Goal: Task Accomplishment & Management: Manage account settings

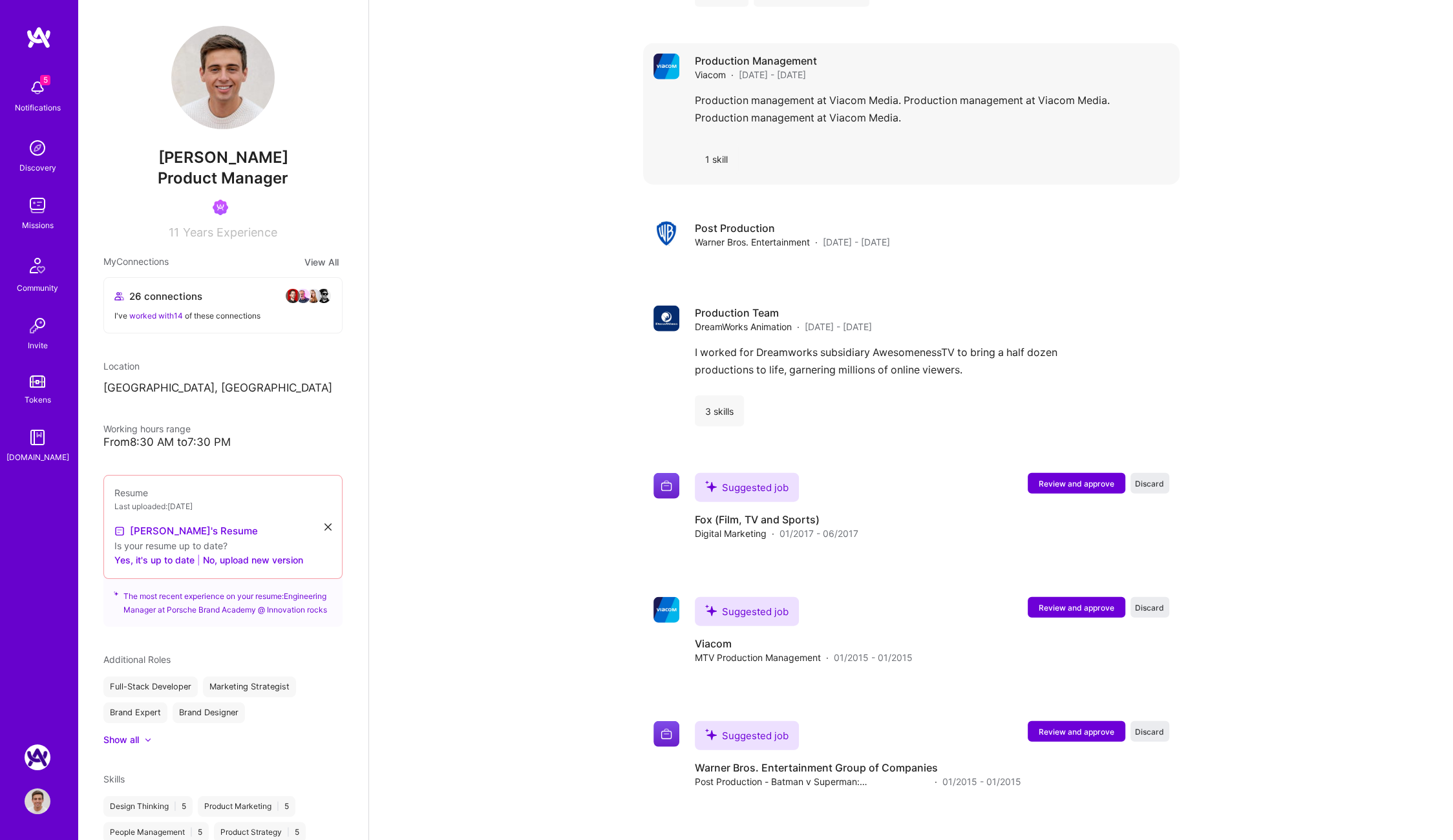
scroll to position [4152, 0]
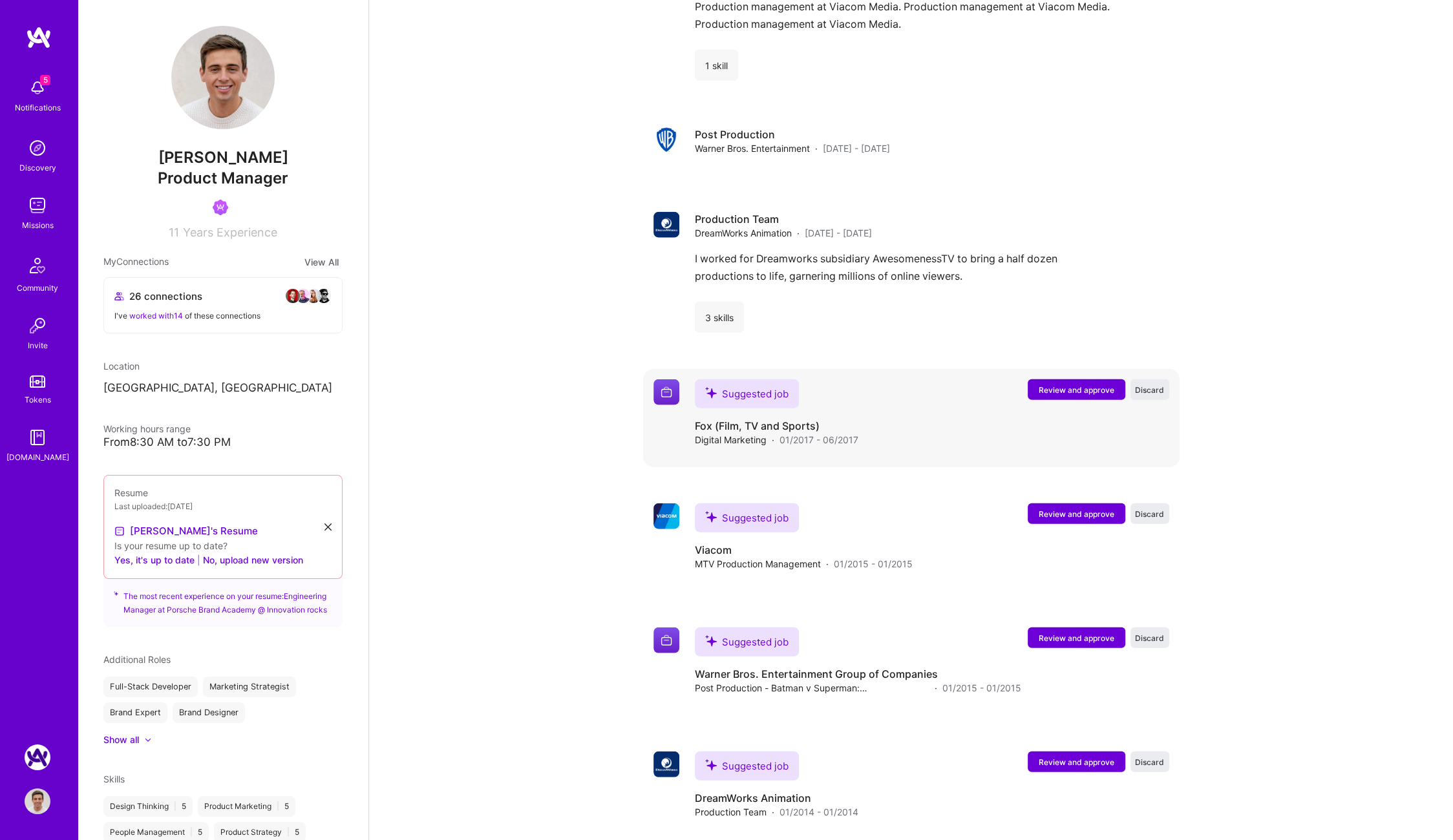
click at [1079, 385] on span "Review and approve" at bounding box center [1076, 390] width 76 height 11
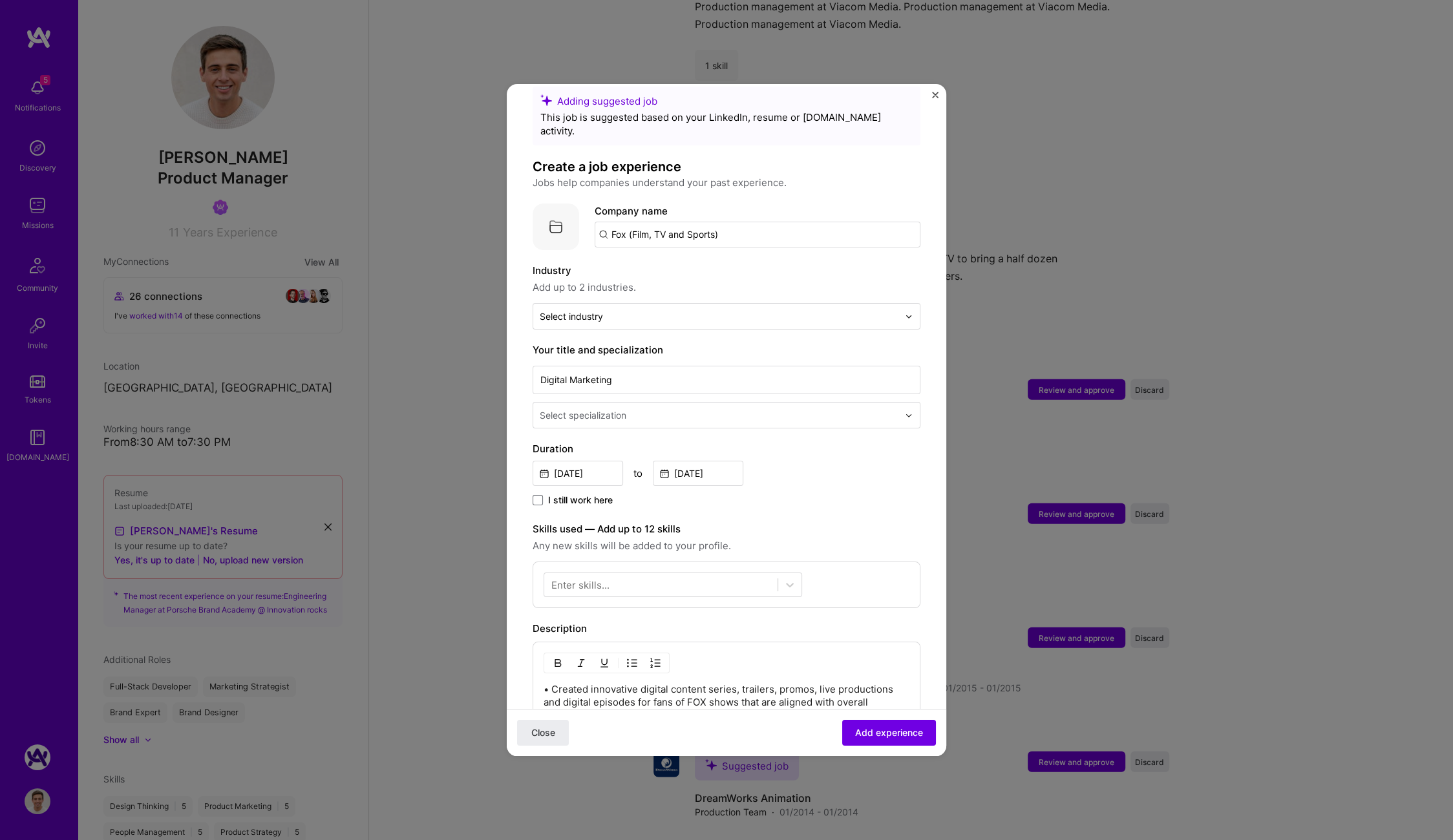
scroll to position [24, 0]
click at [621, 365] on input "Digital Marketing" at bounding box center [726, 379] width 388 height 29
type input "Lead Software Engineer"
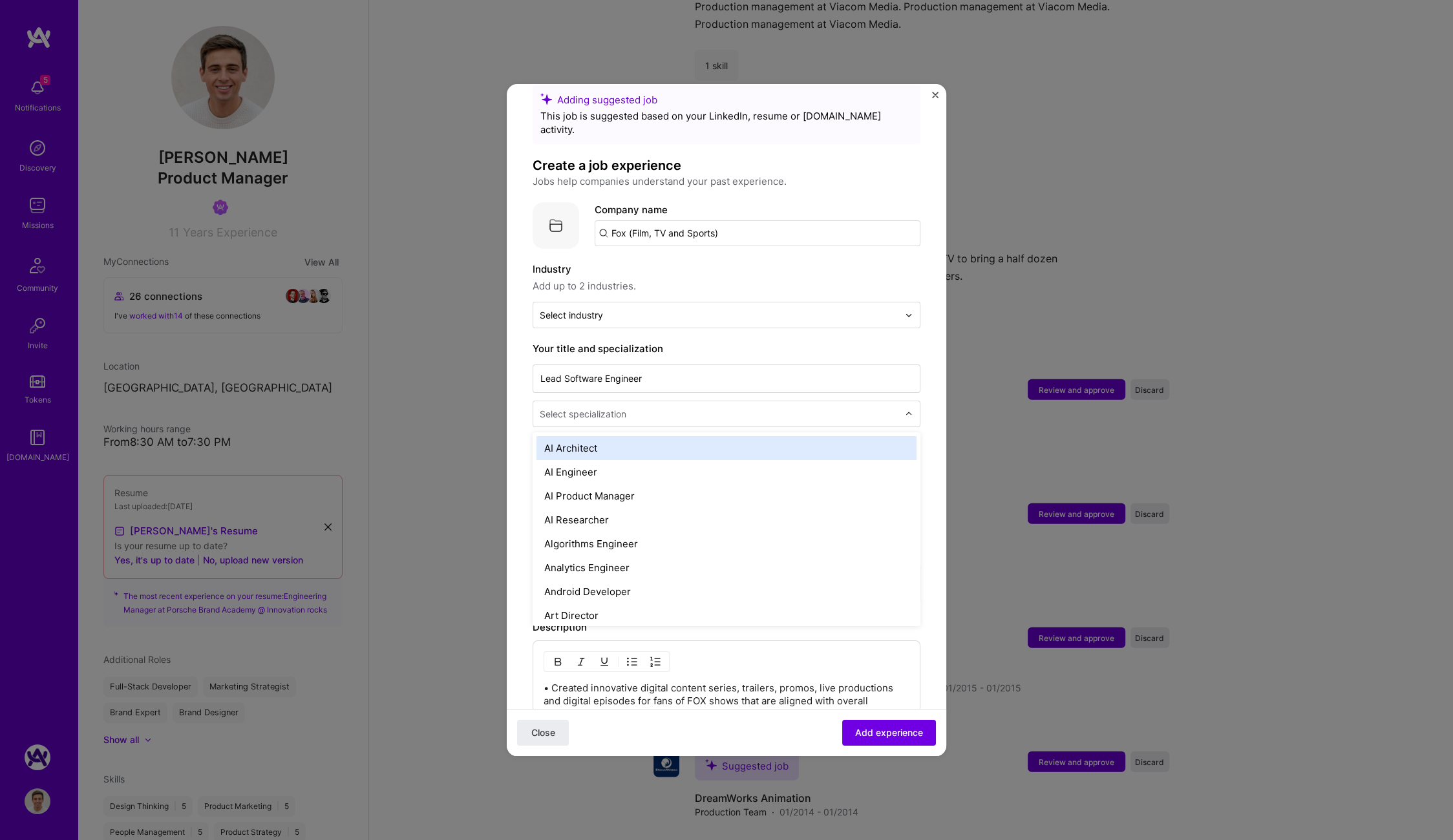
click at [678, 407] on input "text" at bounding box center [720, 414] width 361 height 14
type input "Soft"
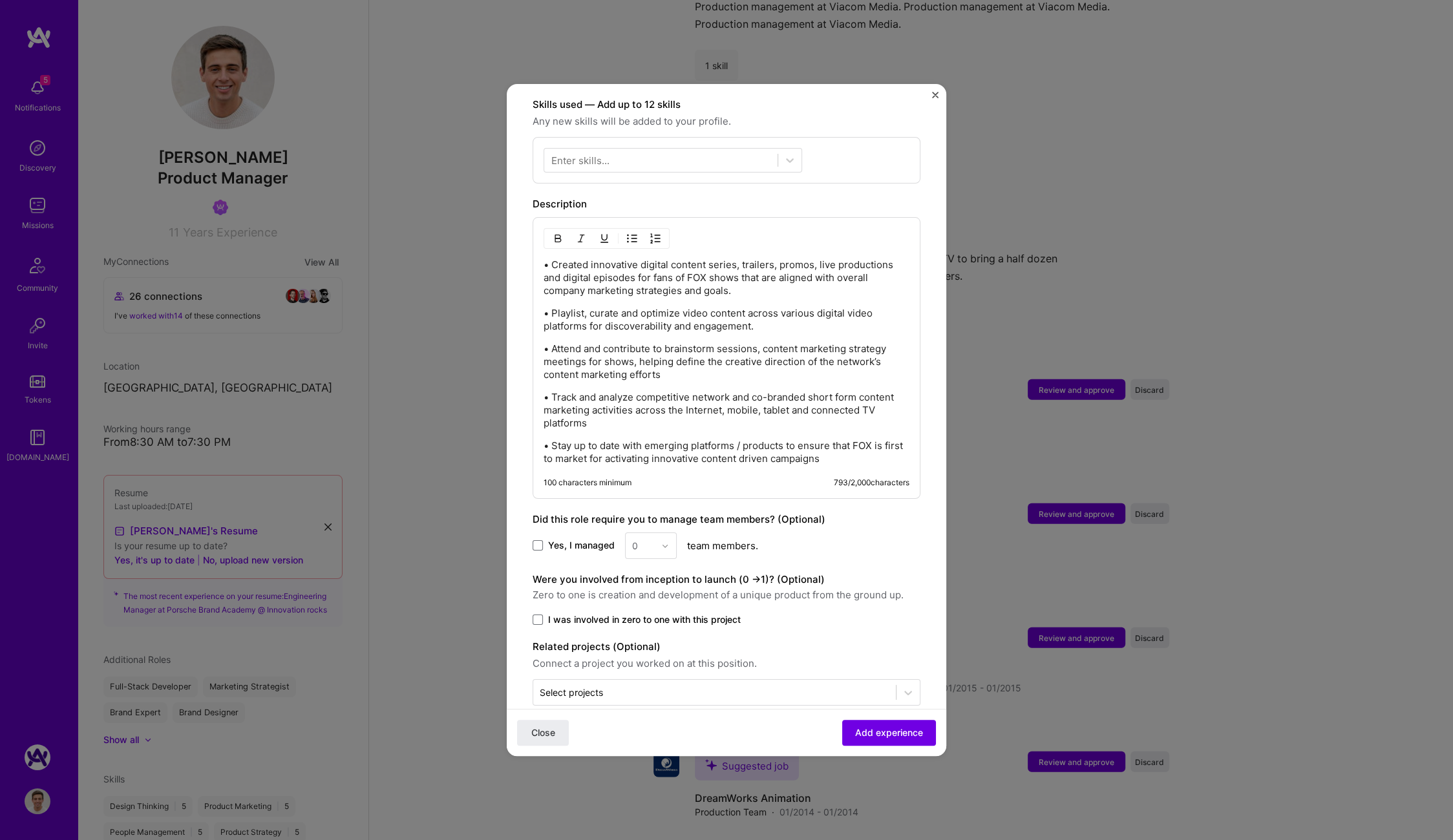
scroll to position [0, 0]
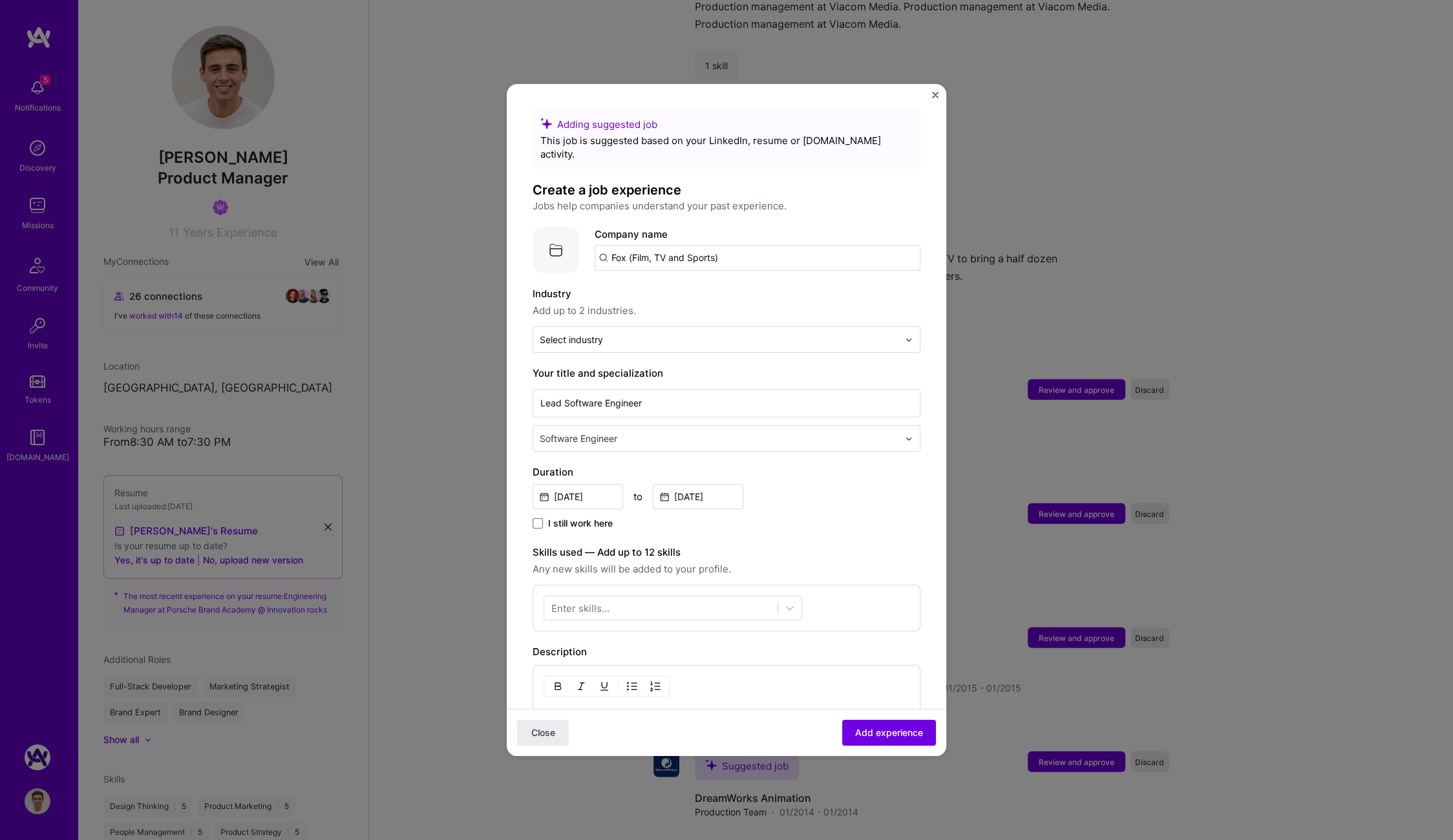
click at [932, 92] on div "Adding suggested job This job is suggested based on your LinkedIn, resume or A.…" at bounding box center [726, 420] width 439 height 672
click at [555, 739] on button "Close" at bounding box center [543, 733] width 52 height 26
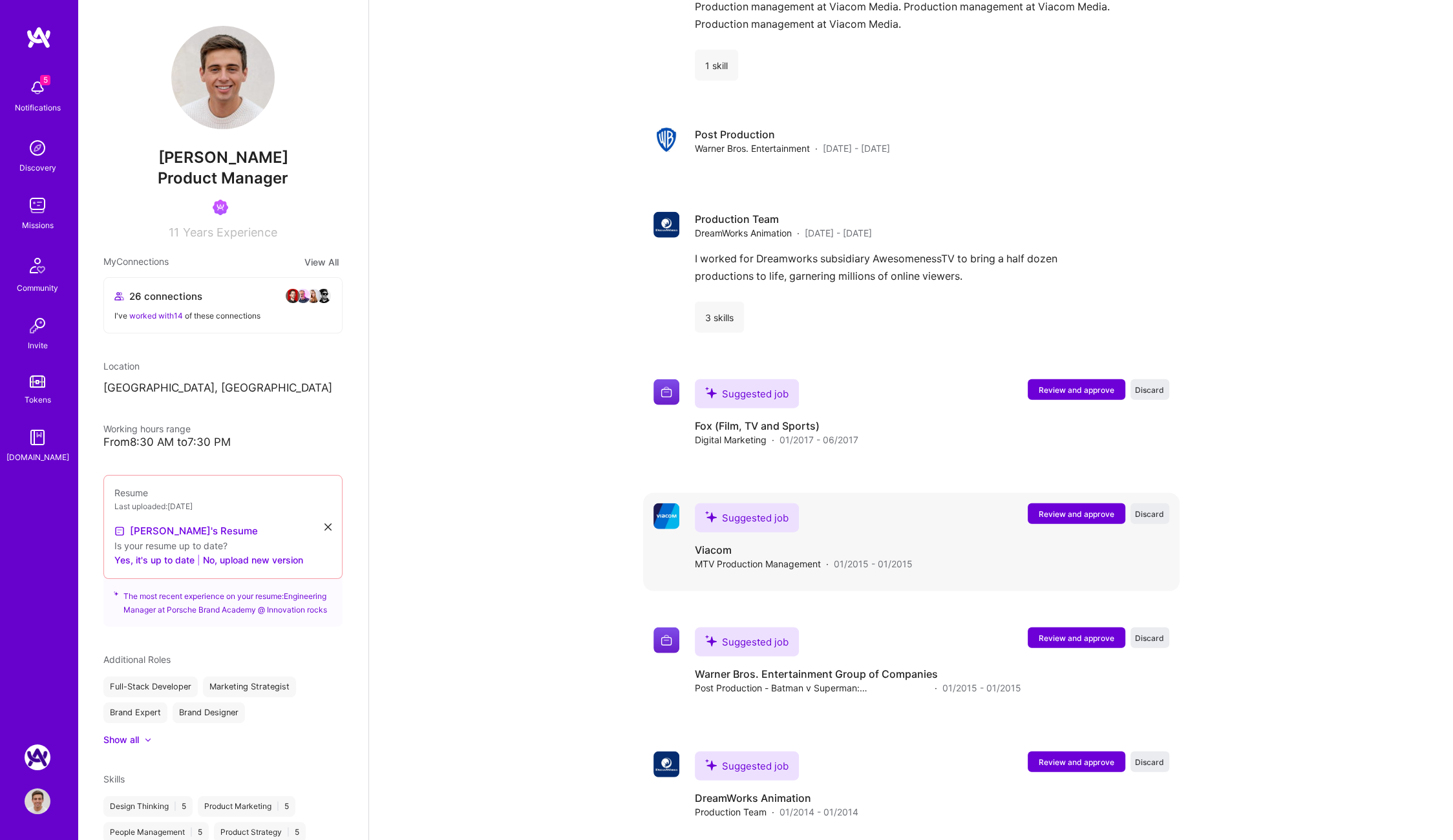
click at [1066, 508] on span "Review and approve" at bounding box center [1076, 513] width 76 height 11
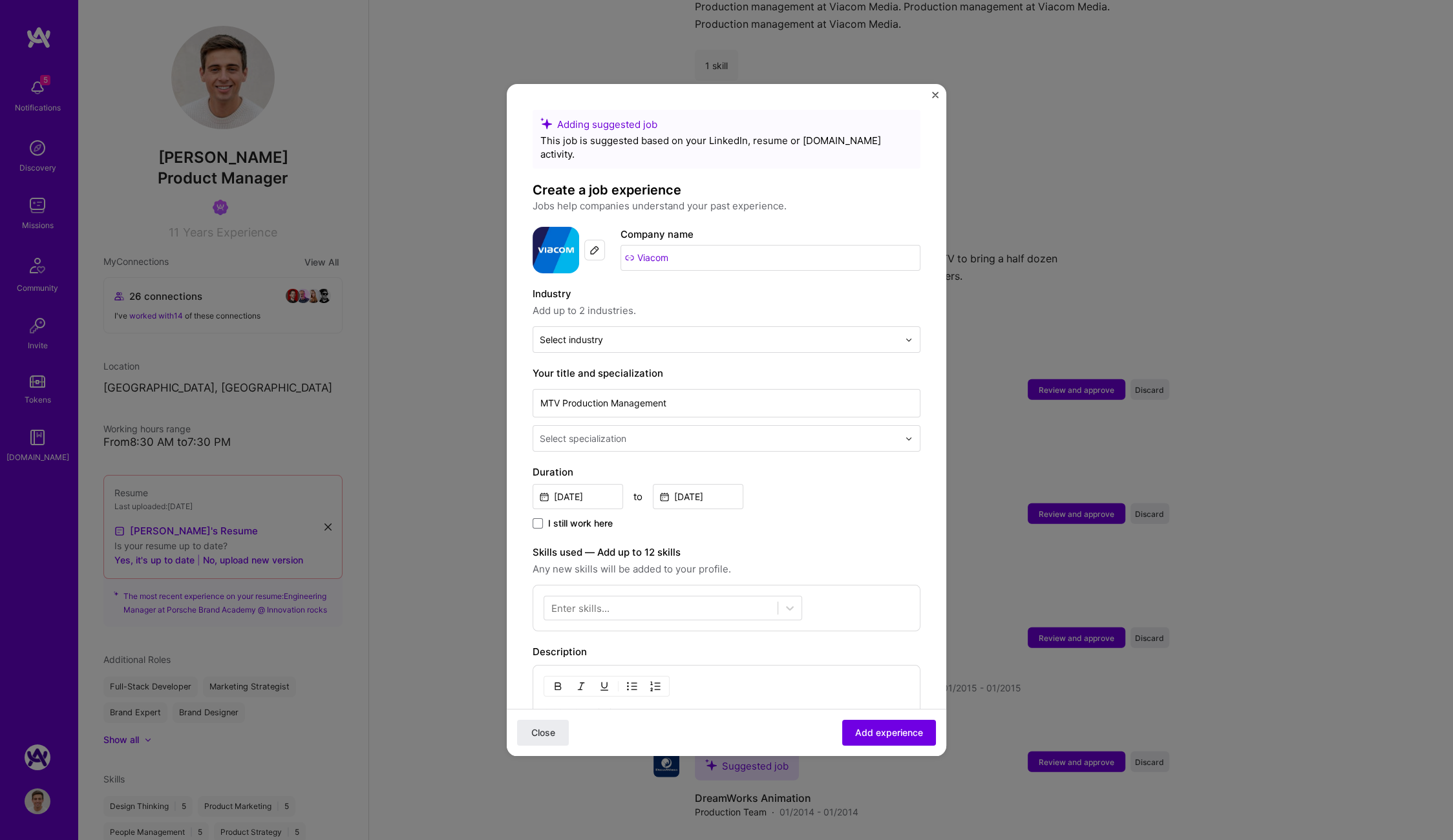
click at [1131, 455] on div "Adding suggested job This job is suggested based on your LinkedIn, resume or A.…" at bounding box center [726, 420] width 1453 height 840
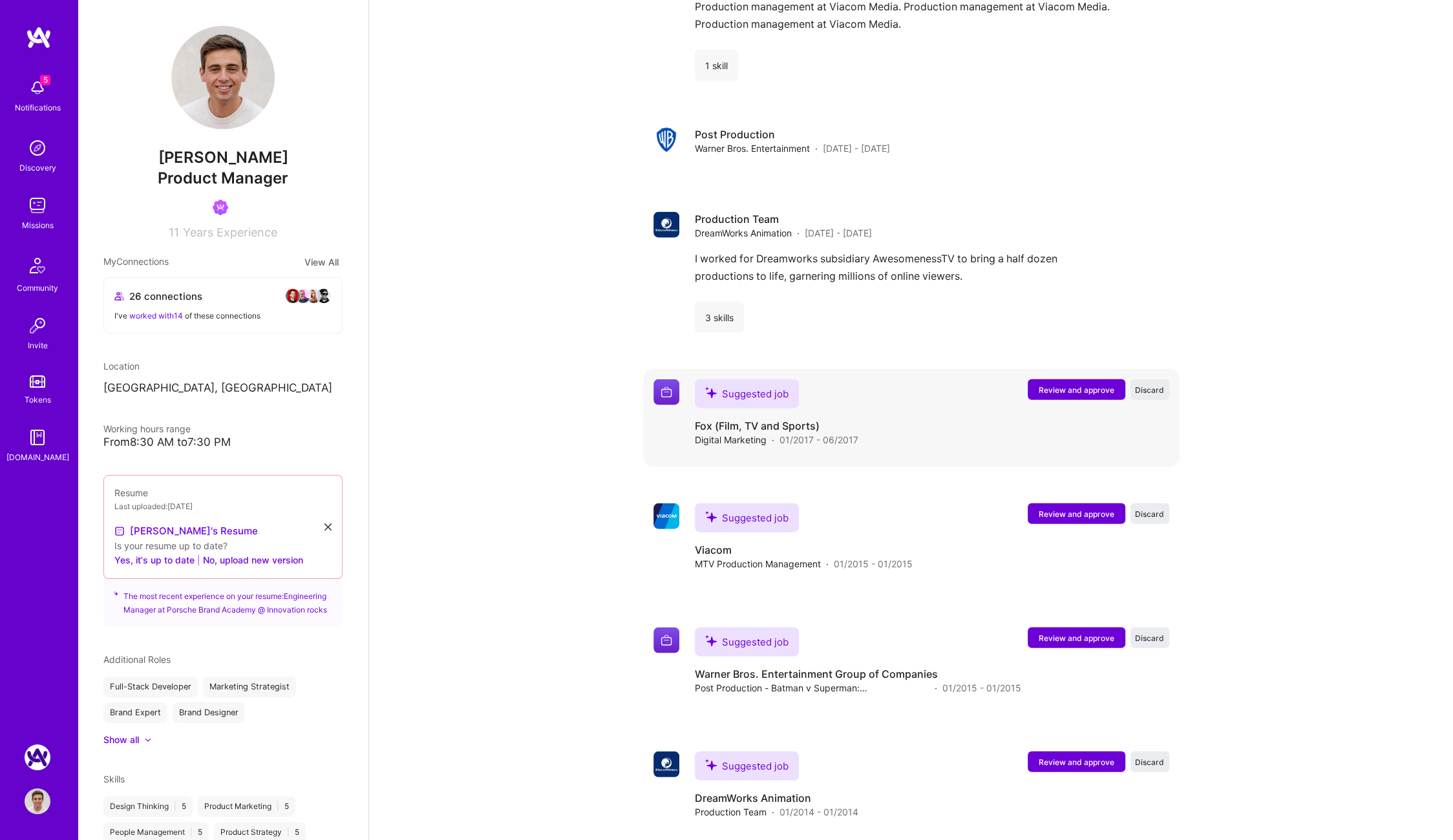
click at [1056, 385] on span "Review and approve" at bounding box center [1076, 390] width 76 height 11
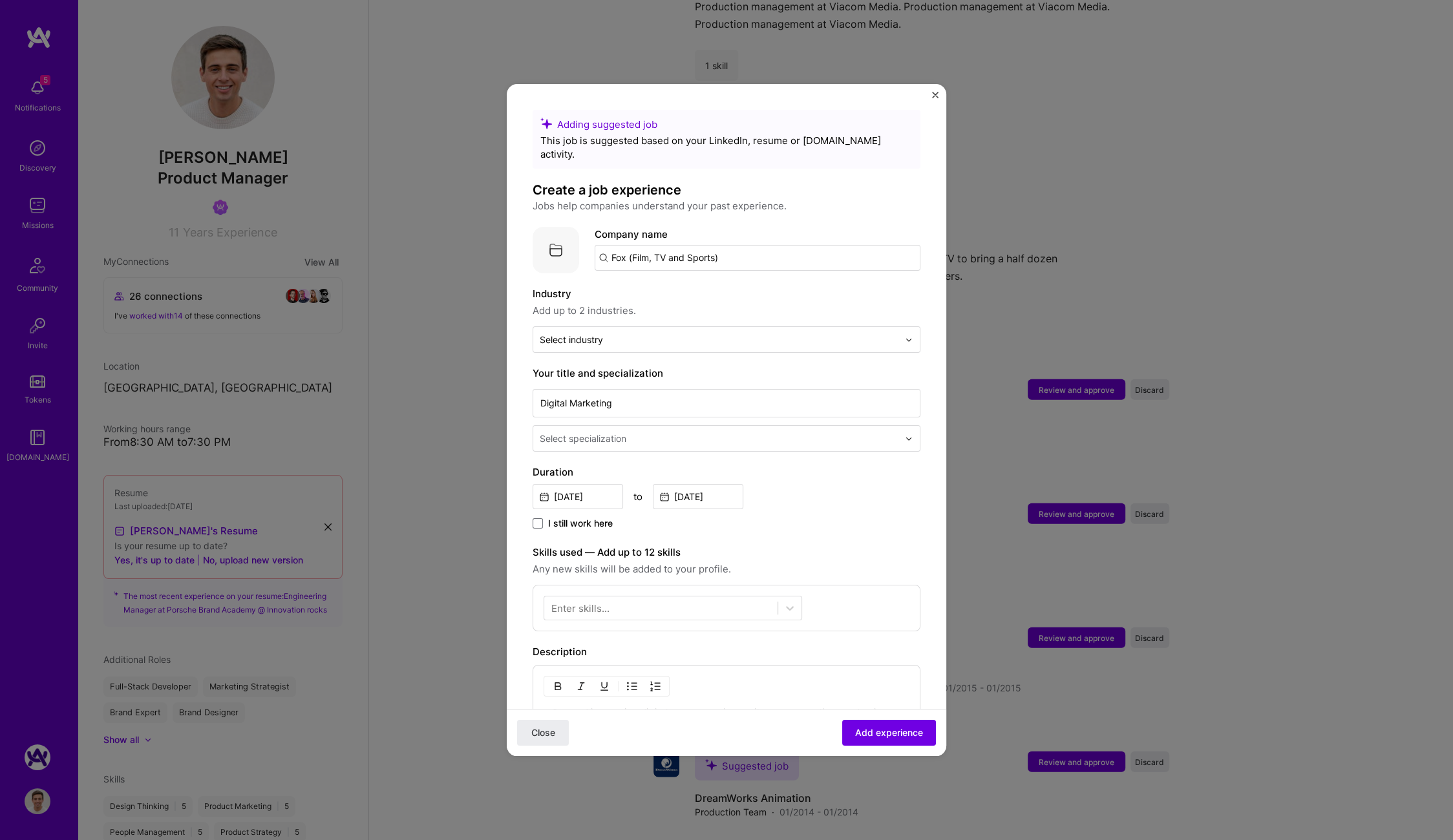
scroll to position [3, 0]
drag, startPoint x: 1134, startPoint y: 556, endPoint x: 1123, endPoint y: 603, distance: 48.3
click at [1134, 557] on div "Adding suggested job This job is suggested based on your LinkedIn, resume or A.…" at bounding box center [726, 420] width 1453 height 840
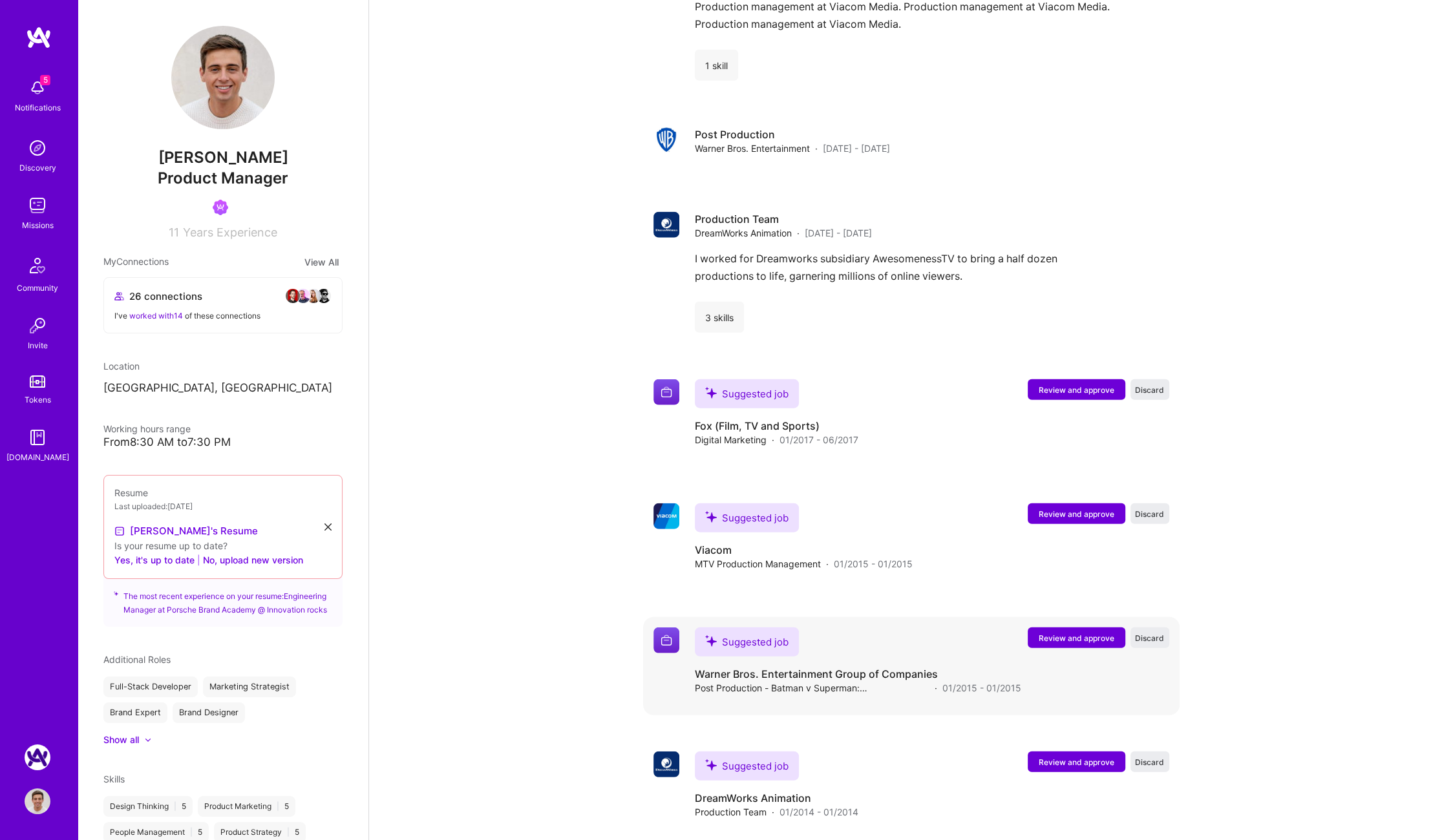
click at [1090, 627] on button "Review and approve" at bounding box center [1077, 637] width 98 height 21
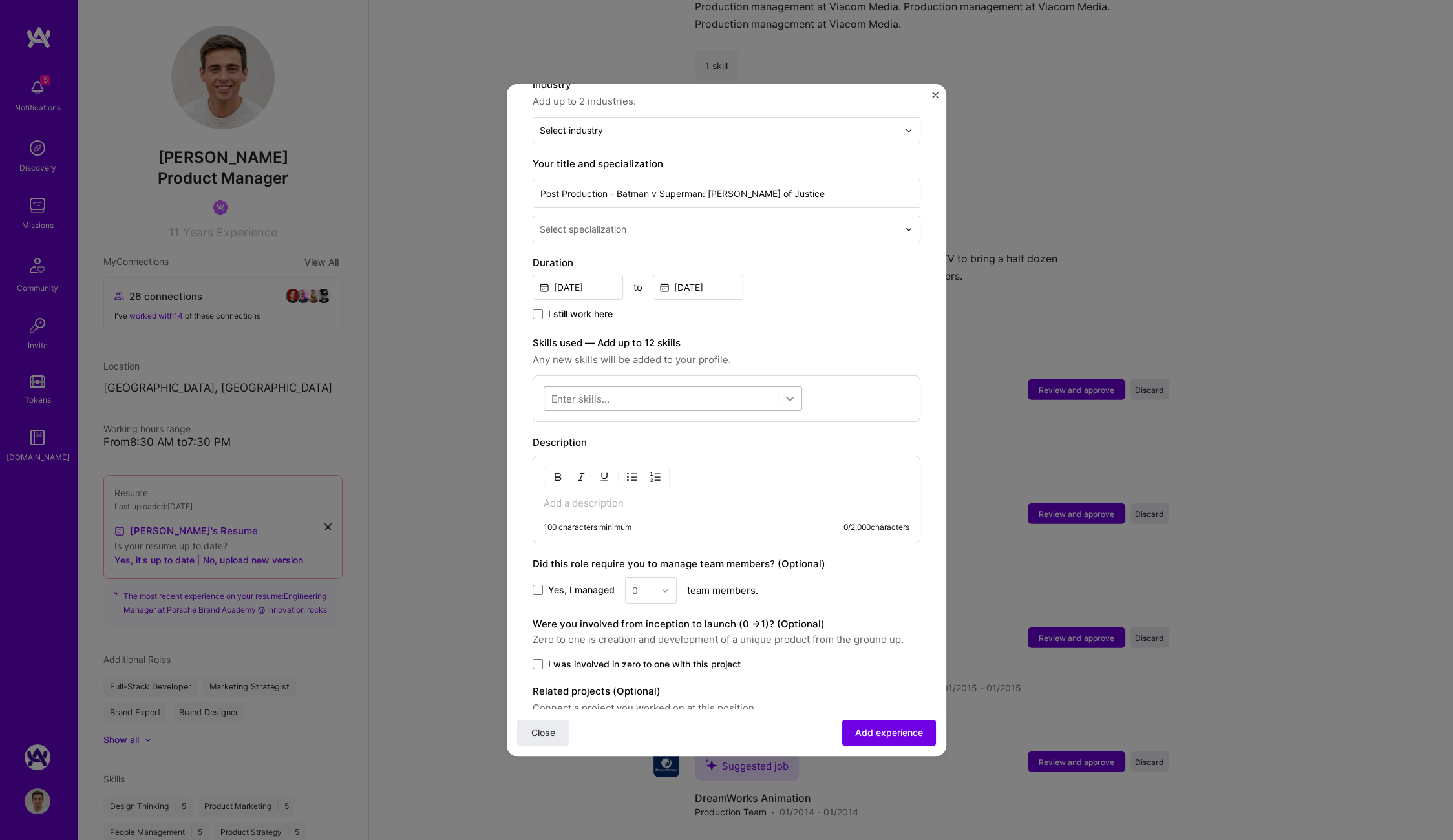
scroll to position [247, 0]
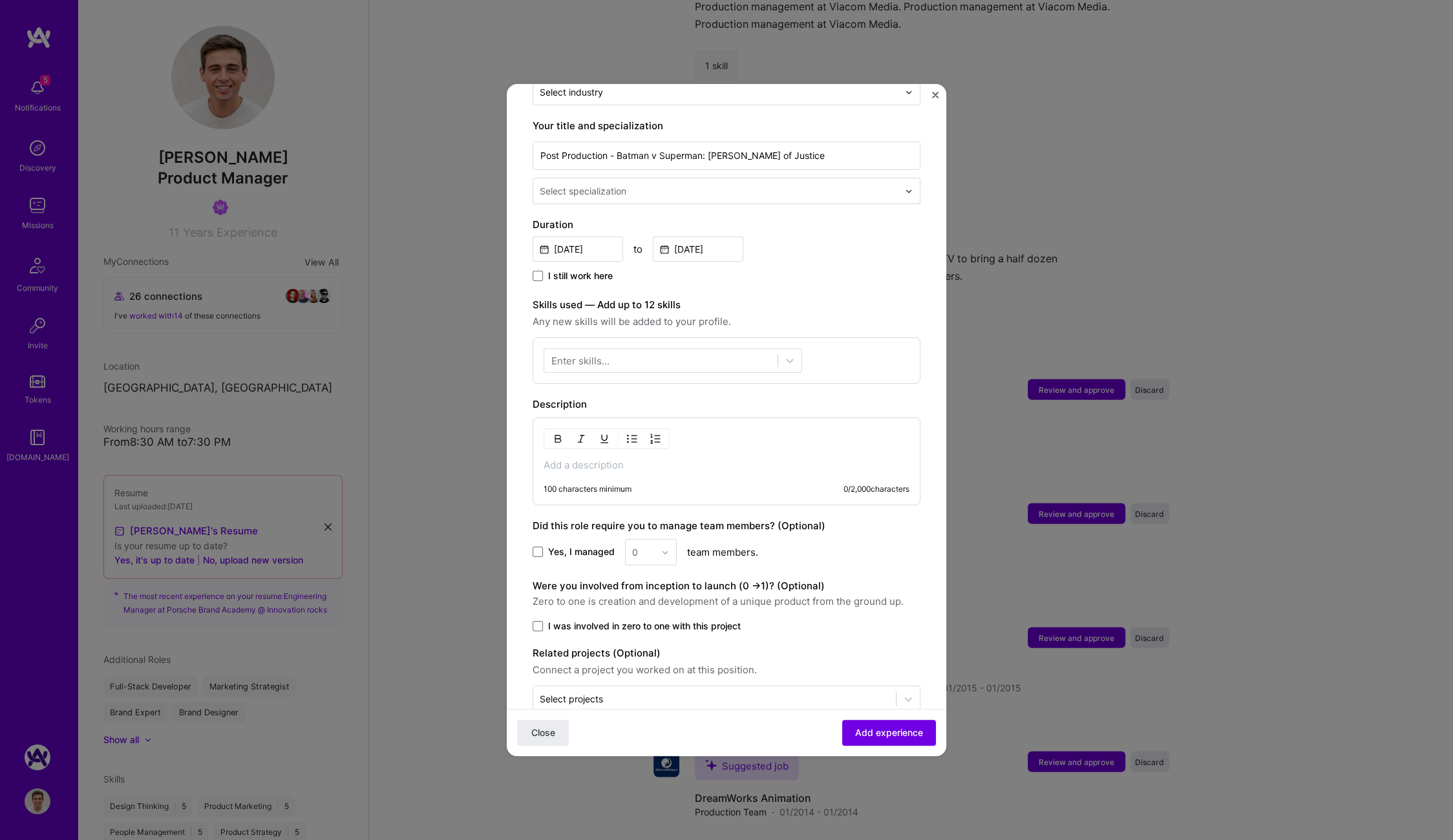
click at [1034, 608] on div "Adding suggested job This job is suggested based on your LinkedIn, resume or A.…" at bounding box center [726, 420] width 1453 height 840
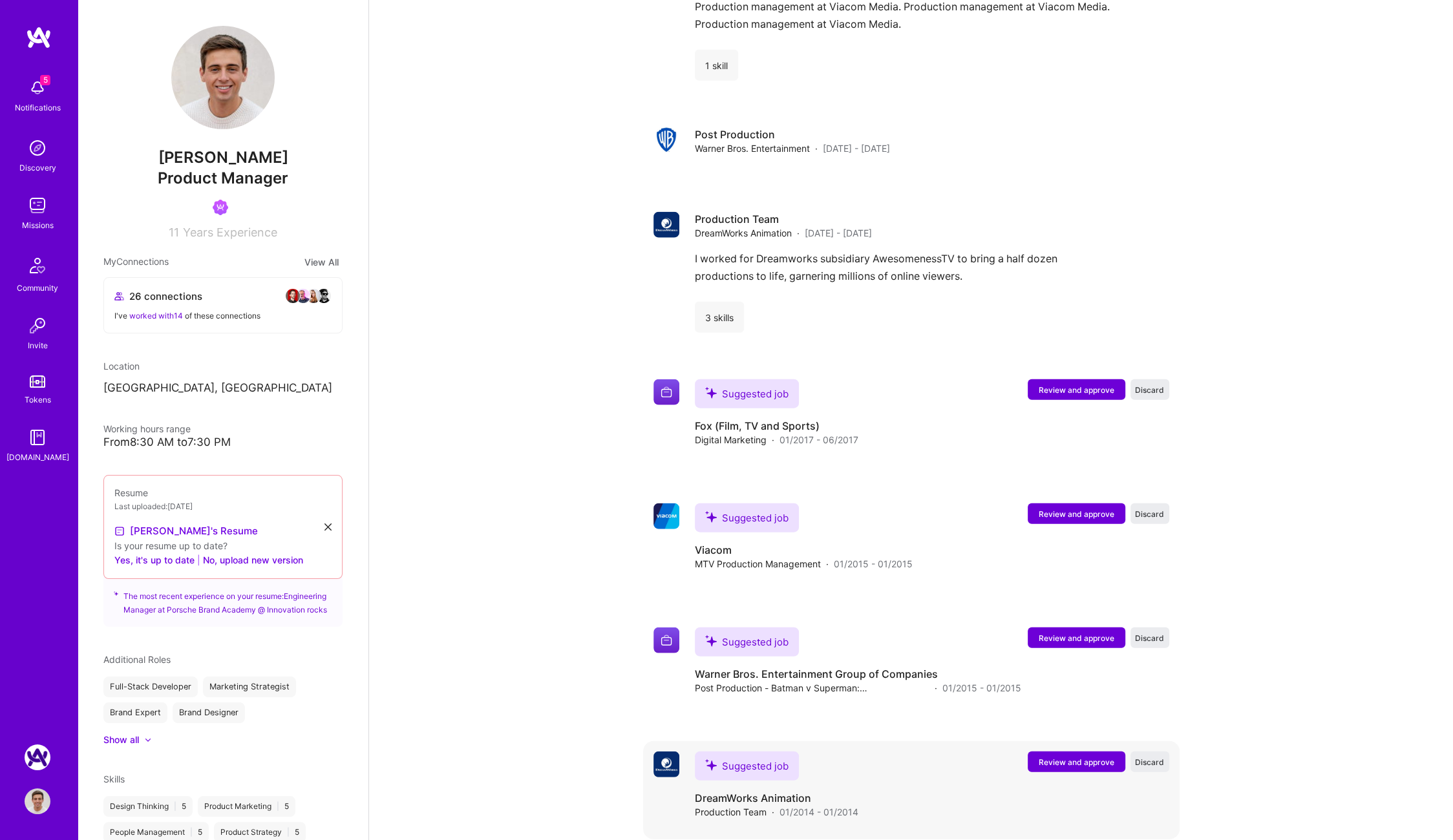
click at [1054, 752] on button "Review and approve" at bounding box center [1077, 762] width 98 height 21
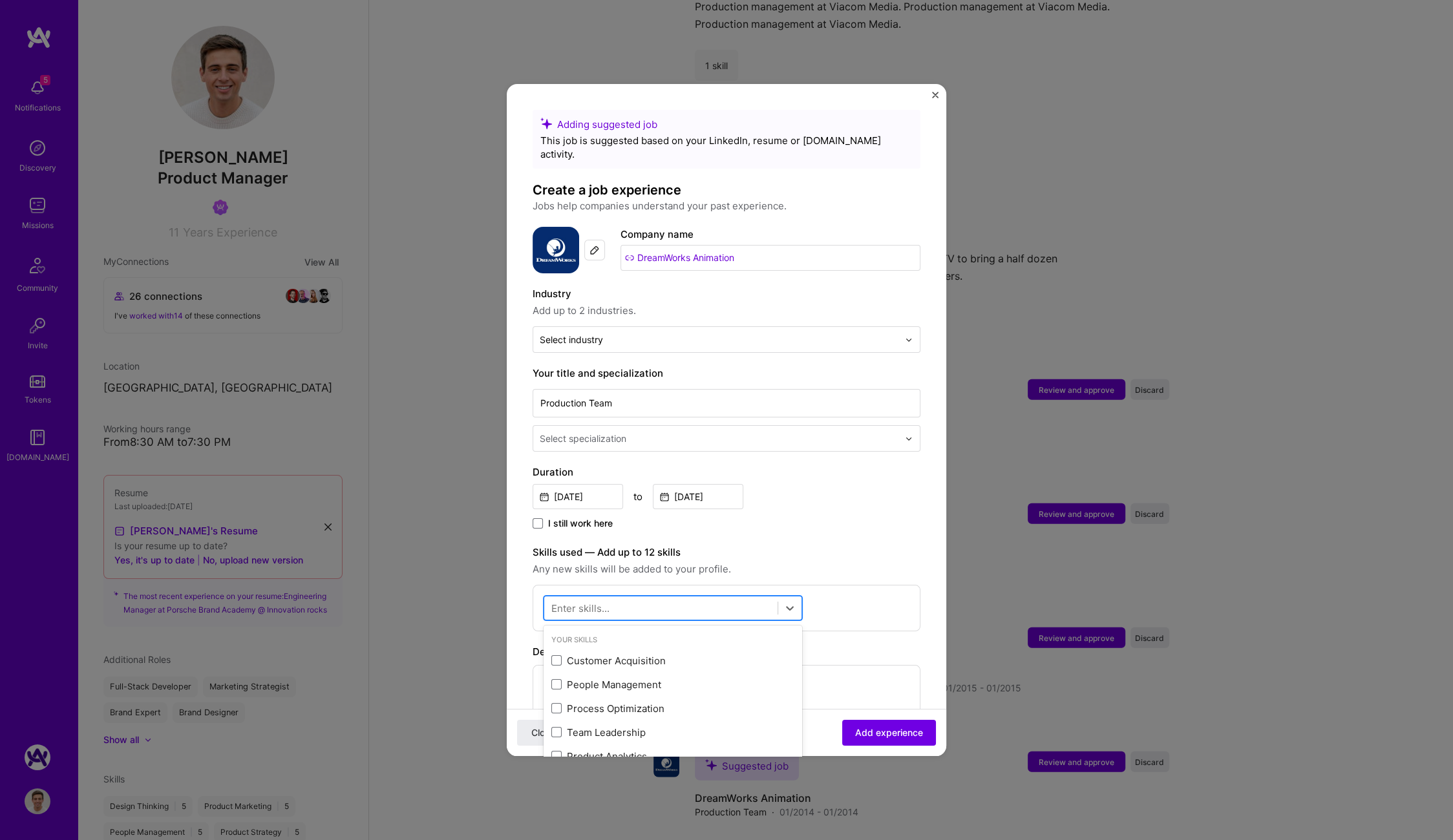
click at [699, 598] on div at bounding box center [661, 608] width 233 height 22
click at [697, 654] on div "Customer Acquisition" at bounding box center [673, 660] width 243 height 14
click at [844, 520] on div "Adding suggested job This job is suggested based on your LinkedIn, resume or A.…" at bounding box center [726, 560] width 388 height 900
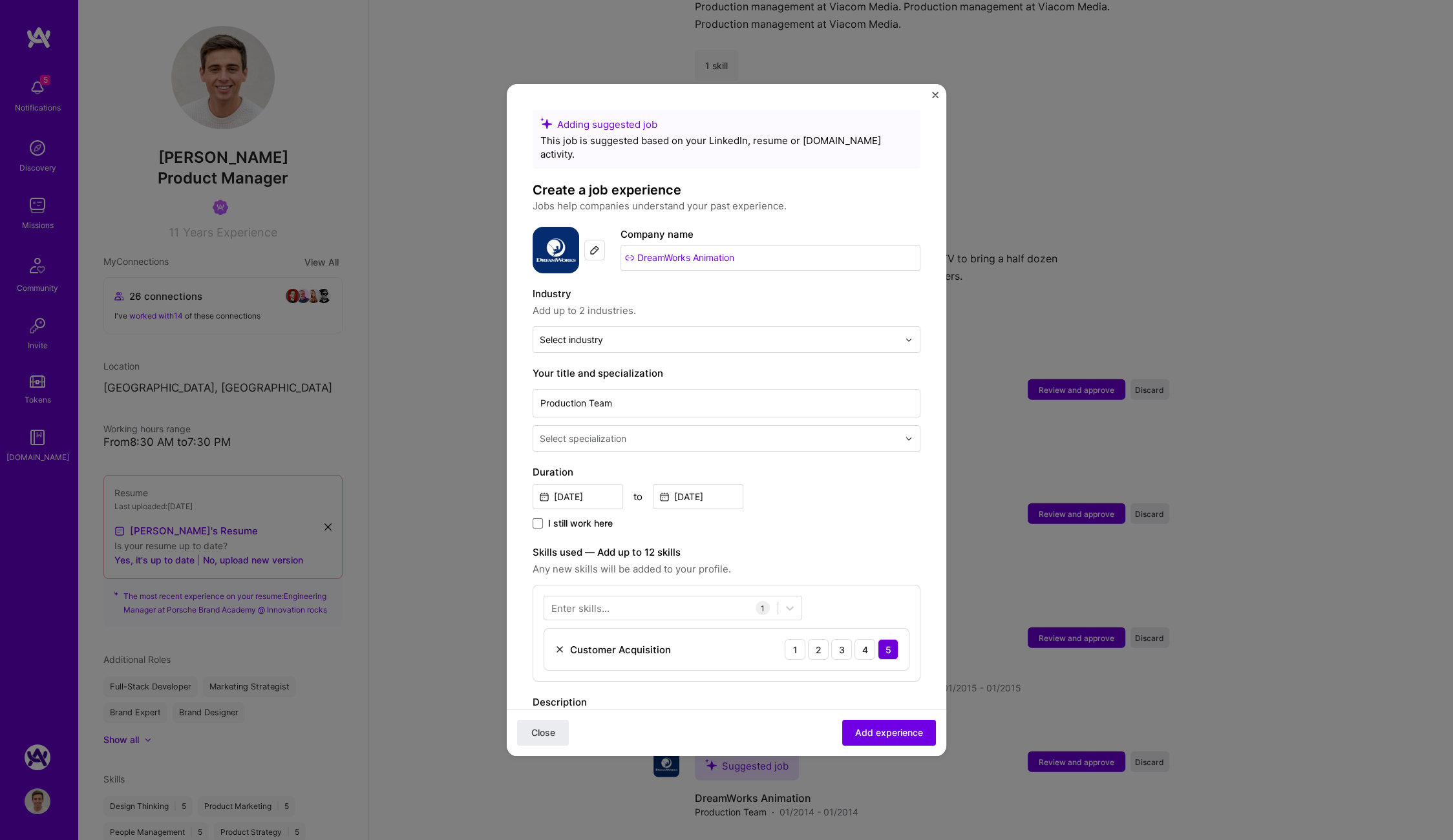
click at [558, 644] on img at bounding box center [560, 649] width 10 height 10
click at [547, 721] on button "Close" at bounding box center [543, 733] width 52 height 26
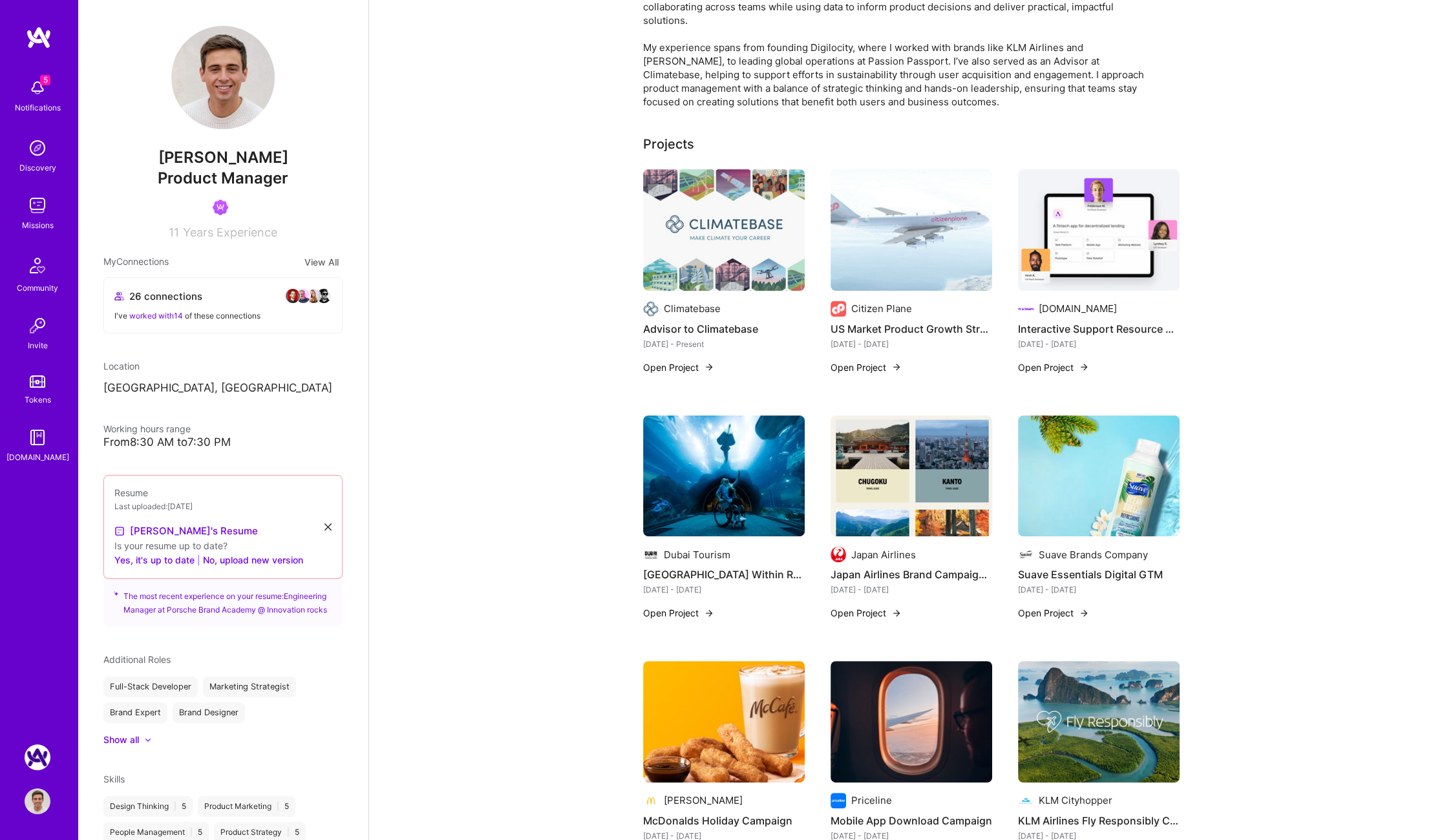
scroll to position [0, 0]
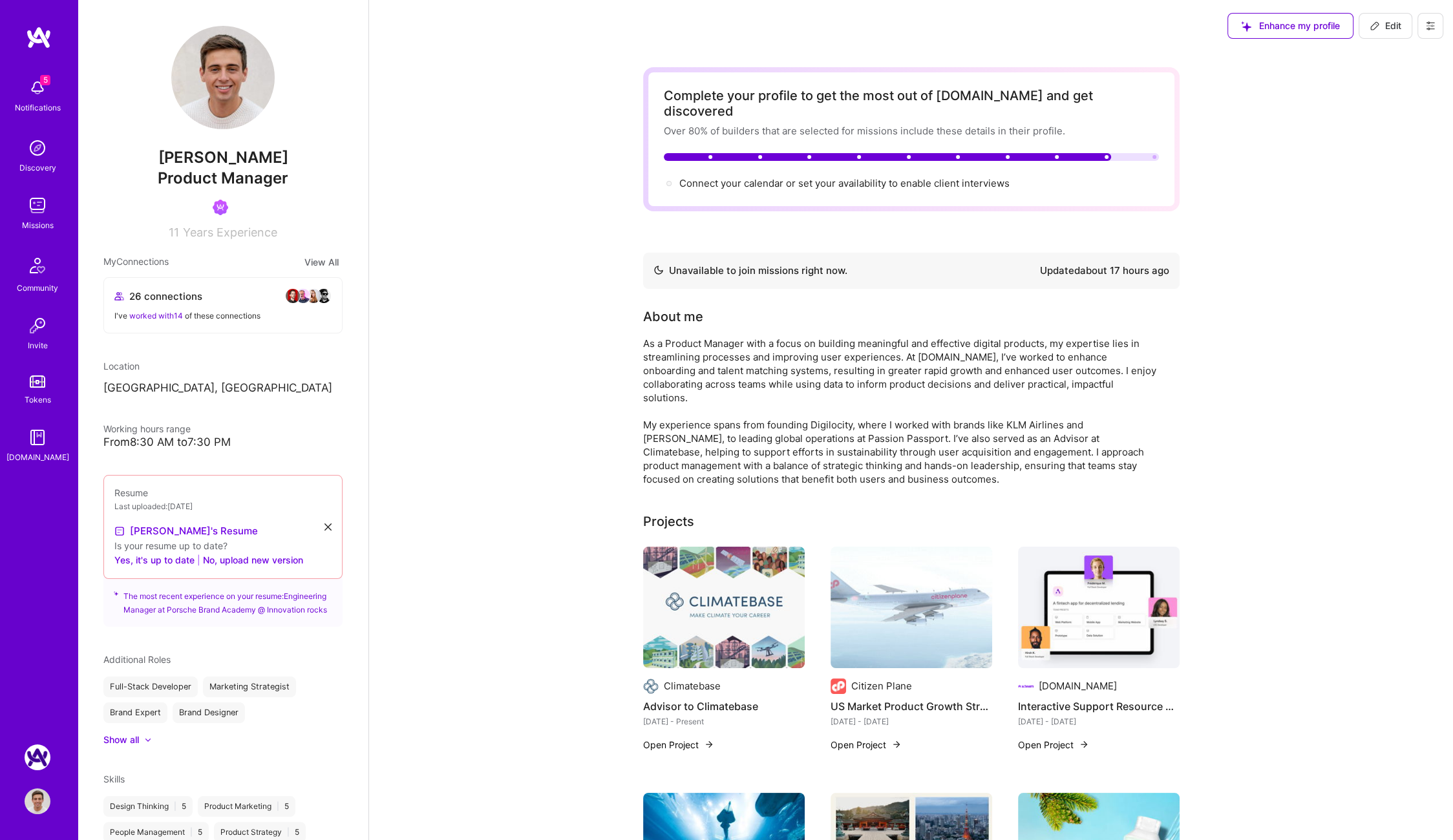
click at [1423, 30] on button at bounding box center [1430, 26] width 26 height 26
click at [1399, 52] on button "Settings" at bounding box center [1394, 55] width 97 height 33
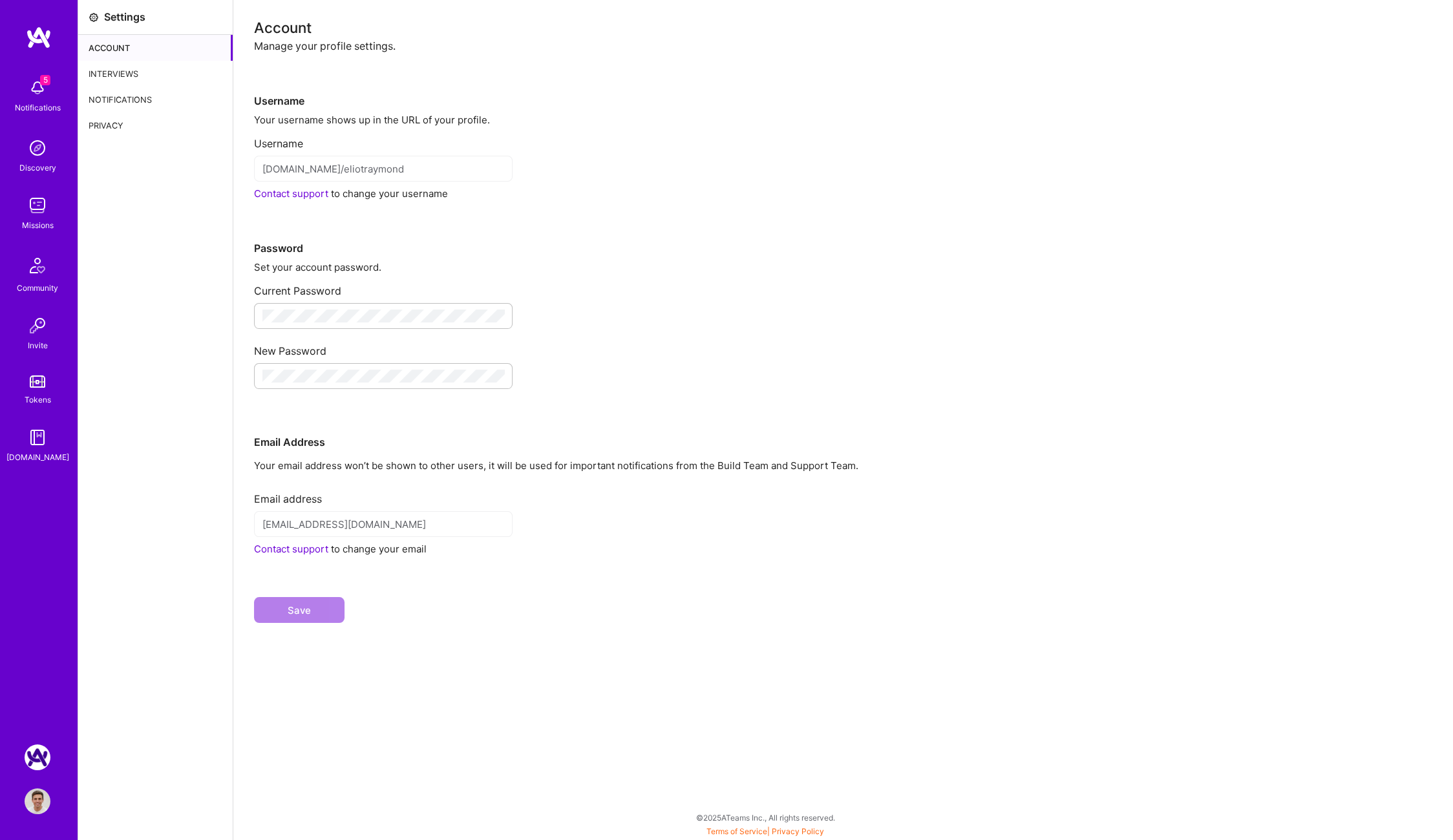
click at [46, 798] on img at bounding box center [37, 801] width 26 height 26
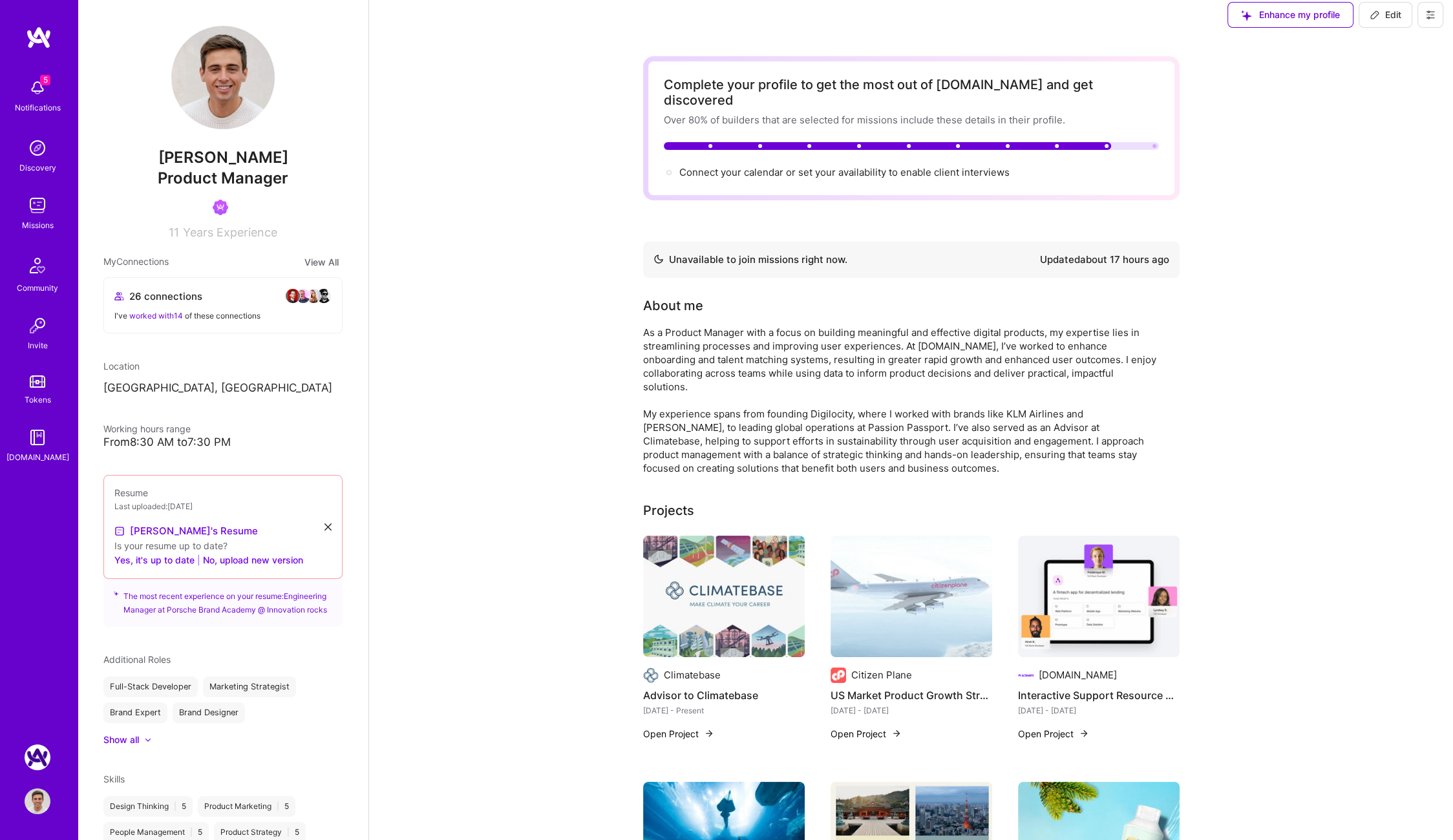
scroll to position [9, 0]
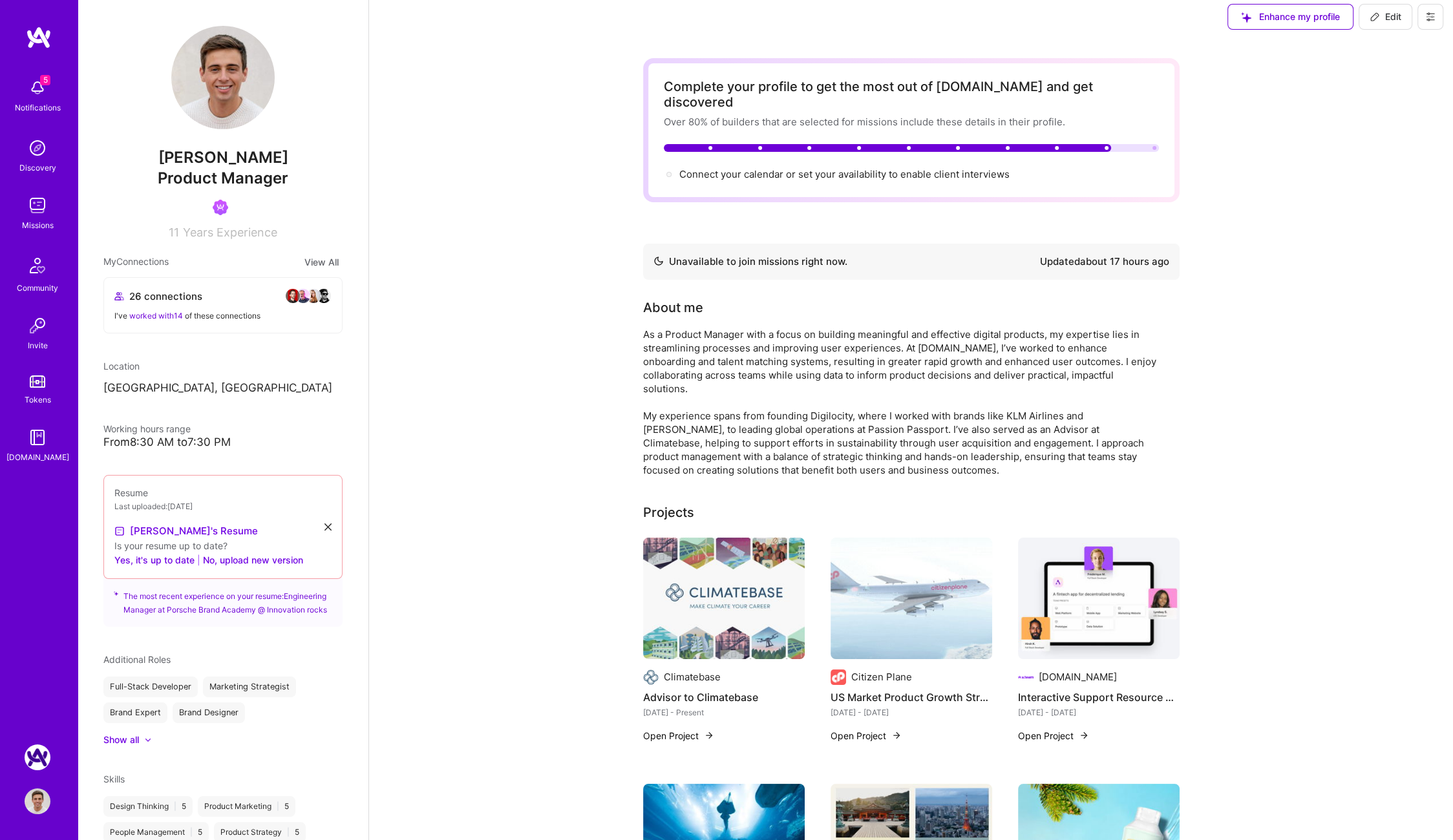
click at [1371, 14] on icon at bounding box center [1375, 17] width 10 height 10
select select "US"
select select "Not Available"
select select "1 Month"
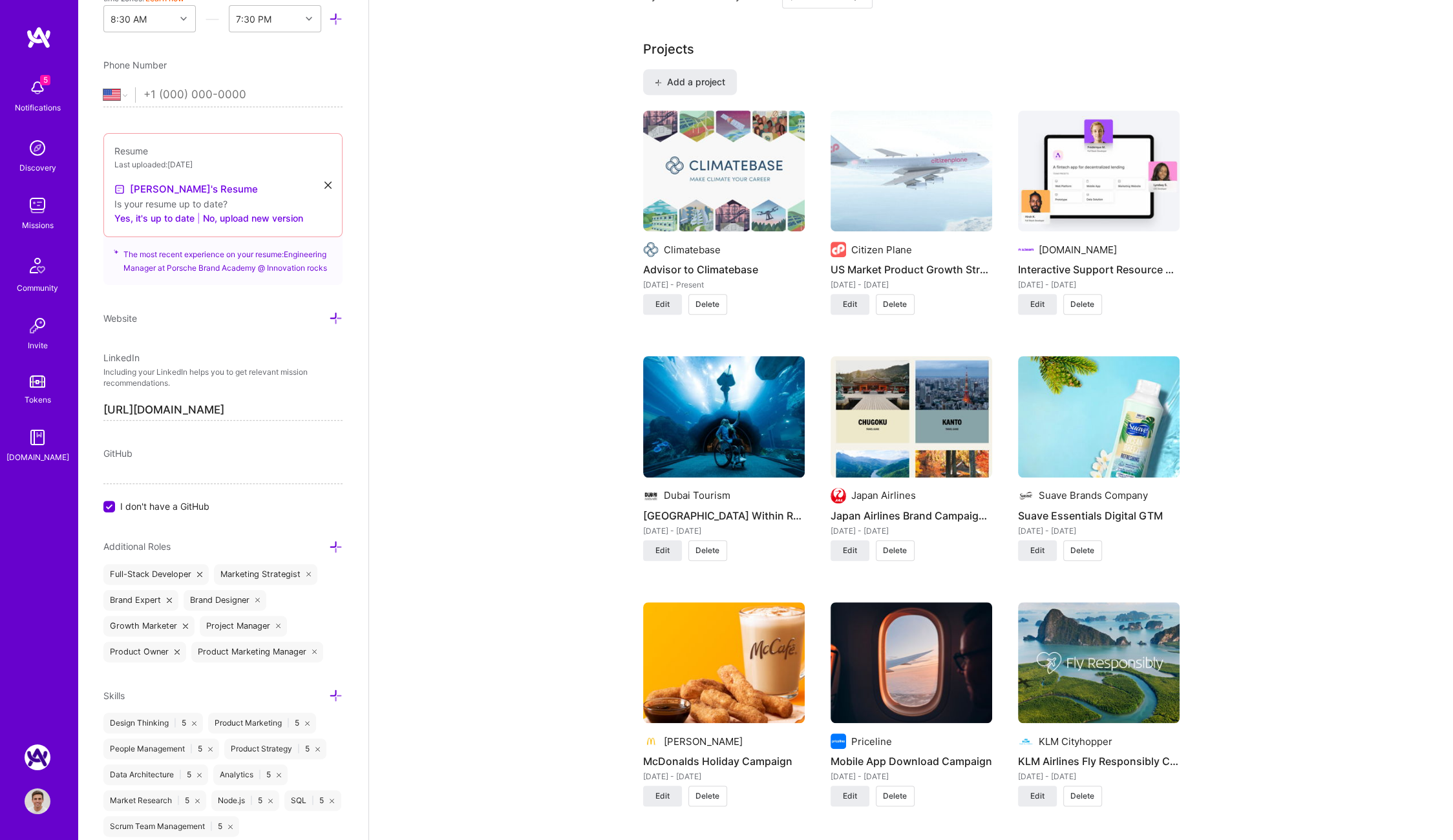
scroll to position [1060, 0]
click at [332, 325] on icon at bounding box center [335, 318] width 14 height 14
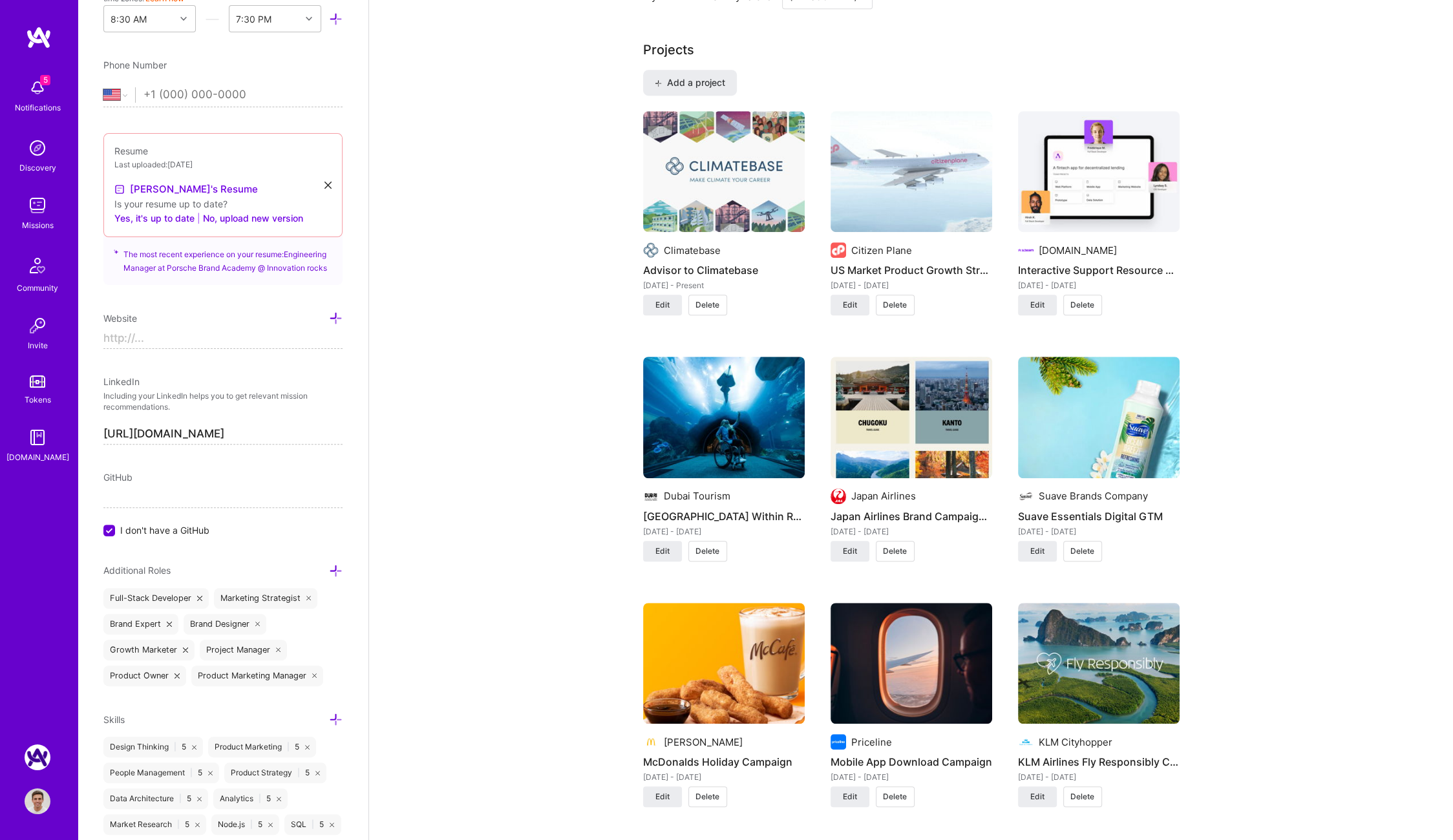
click at [254, 347] on input at bounding box center [223, 338] width 239 height 21
type input "https://google.com"
drag, startPoint x: 265, startPoint y: 443, endPoint x: 394, endPoint y: 436, distance: 129.2
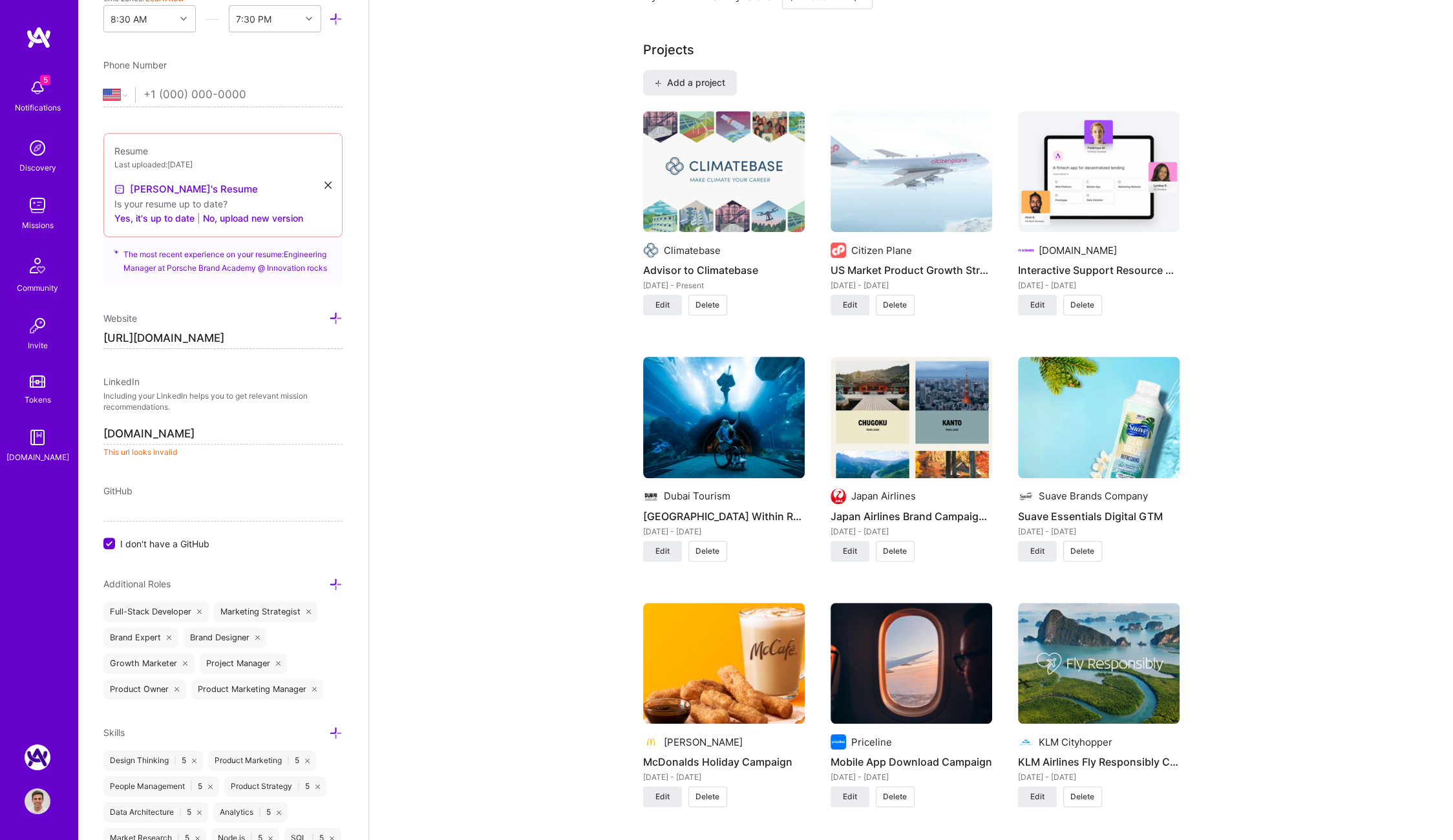
type input "https://google.com"
click at [105, 550] on label "I don't have a GitHub" at bounding box center [223, 544] width 239 height 14
click at [105, 550] on input "I don't have a GitHub" at bounding box center [111, 544] width 12 height 12
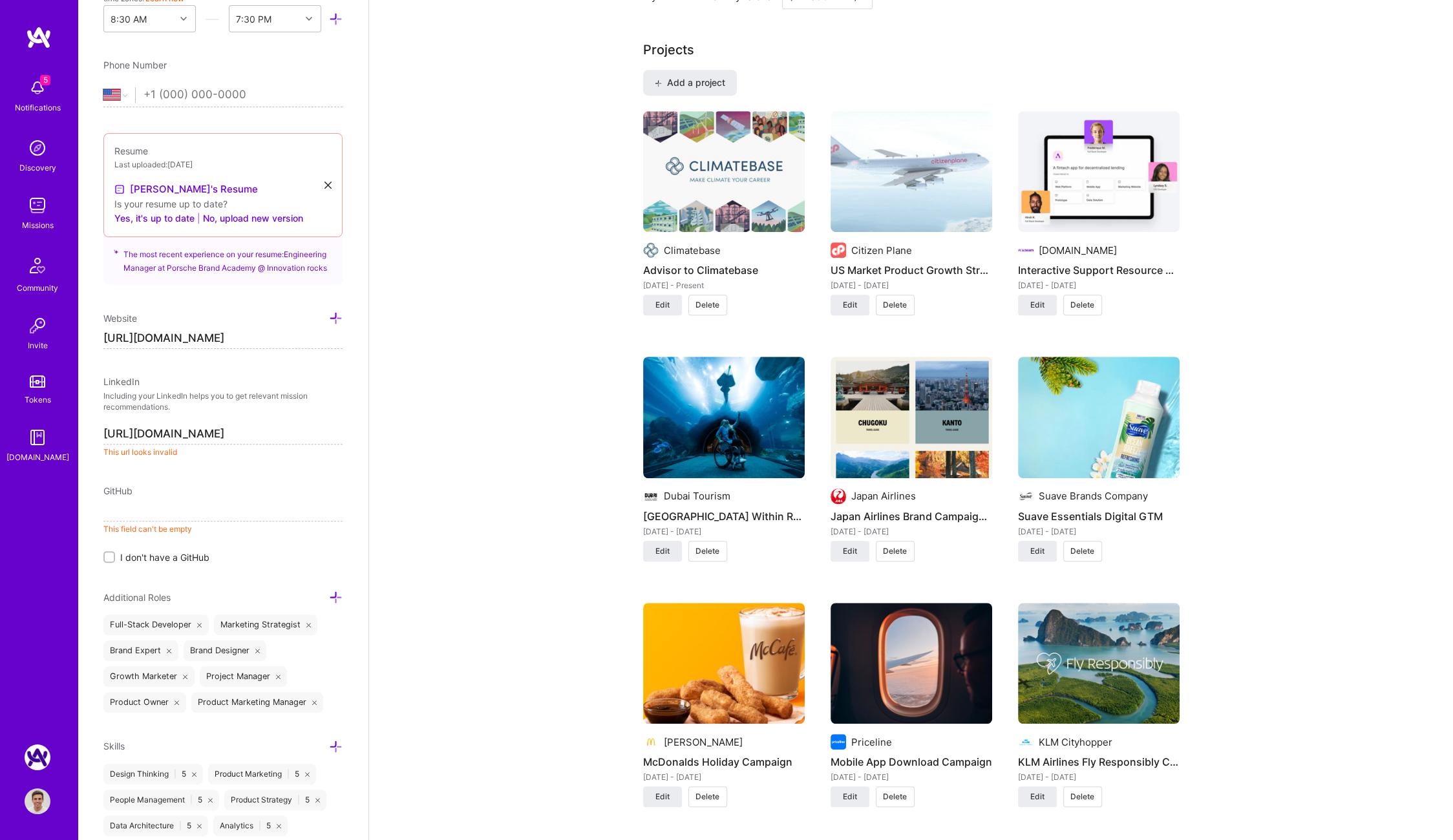
click at [130, 521] on input at bounding box center [223, 511] width 239 height 21
drag, startPoint x: 105, startPoint y: 523, endPoint x: 115, endPoint y: 508, distance: 18.0
click at [168, 518] on input "github.com" at bounding box center [223, 511] width 239 height 21
type input "https://github.com"
click at [147, 498] on div "GitHub" at bounding box center [223, 490] width 239 height 14
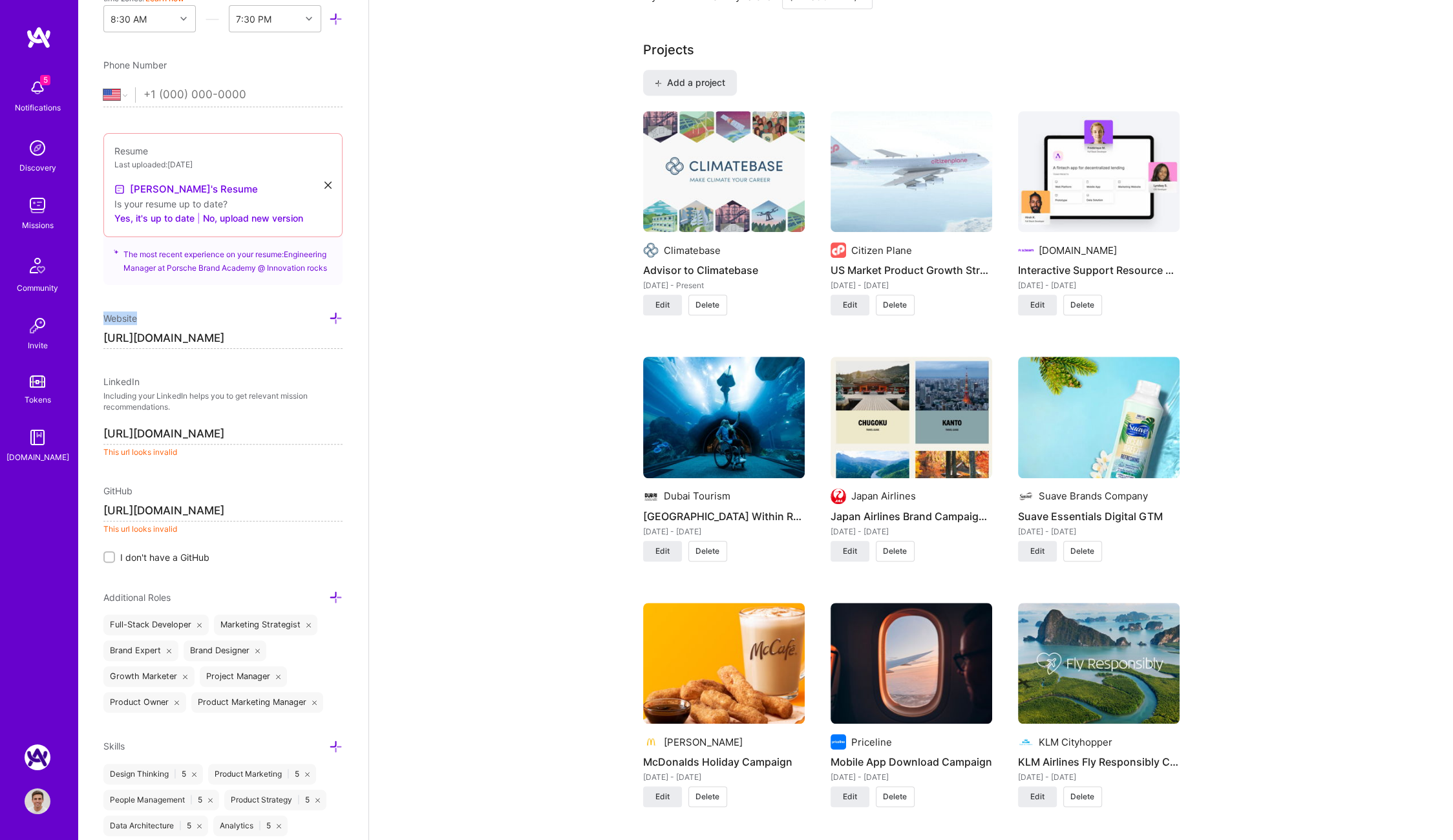
drag, startPoint x: 104, startPoint y: 328, endPoint x: 139, endPoint y: 328, distance: 35.0
click at [139, 326] on div "Website" at bounding box center [223, 318] width 239 height 15
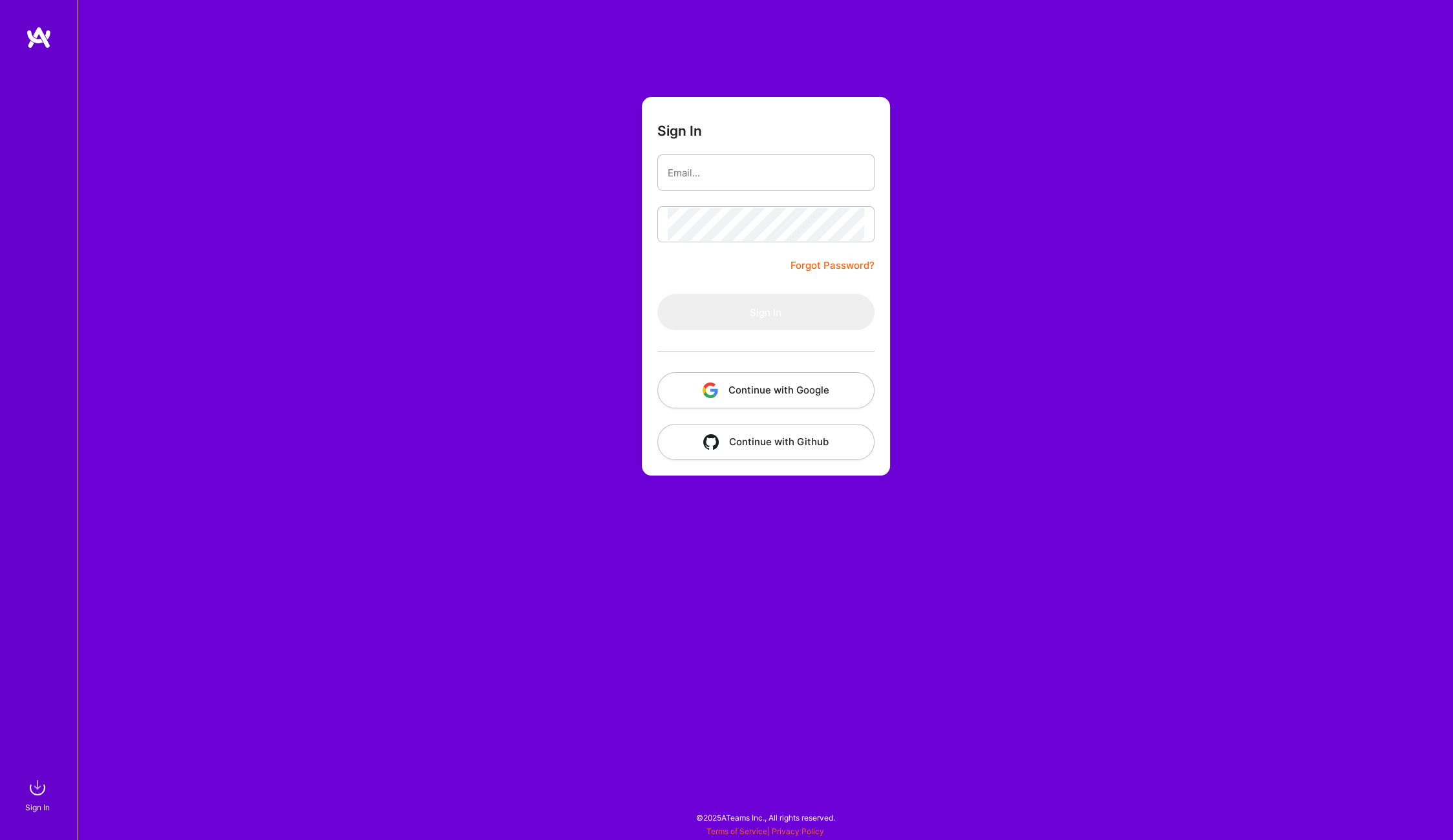
click at [757, 447] on button "Continue with Github" at bounding box center [766, 442] width 217 height 36
